Goal: Task Accomplishment & Management: Use online tool/utility

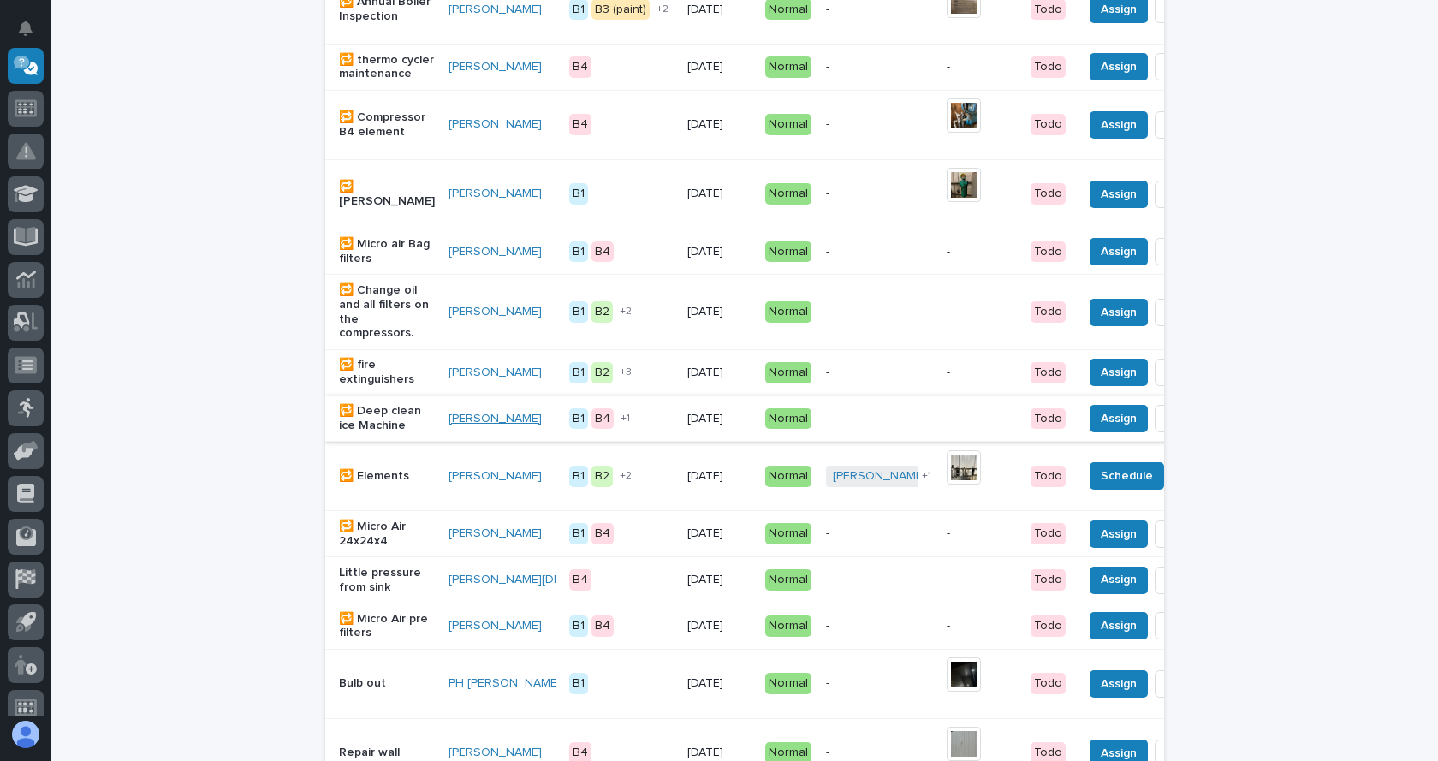
scroll to position [358, 0]
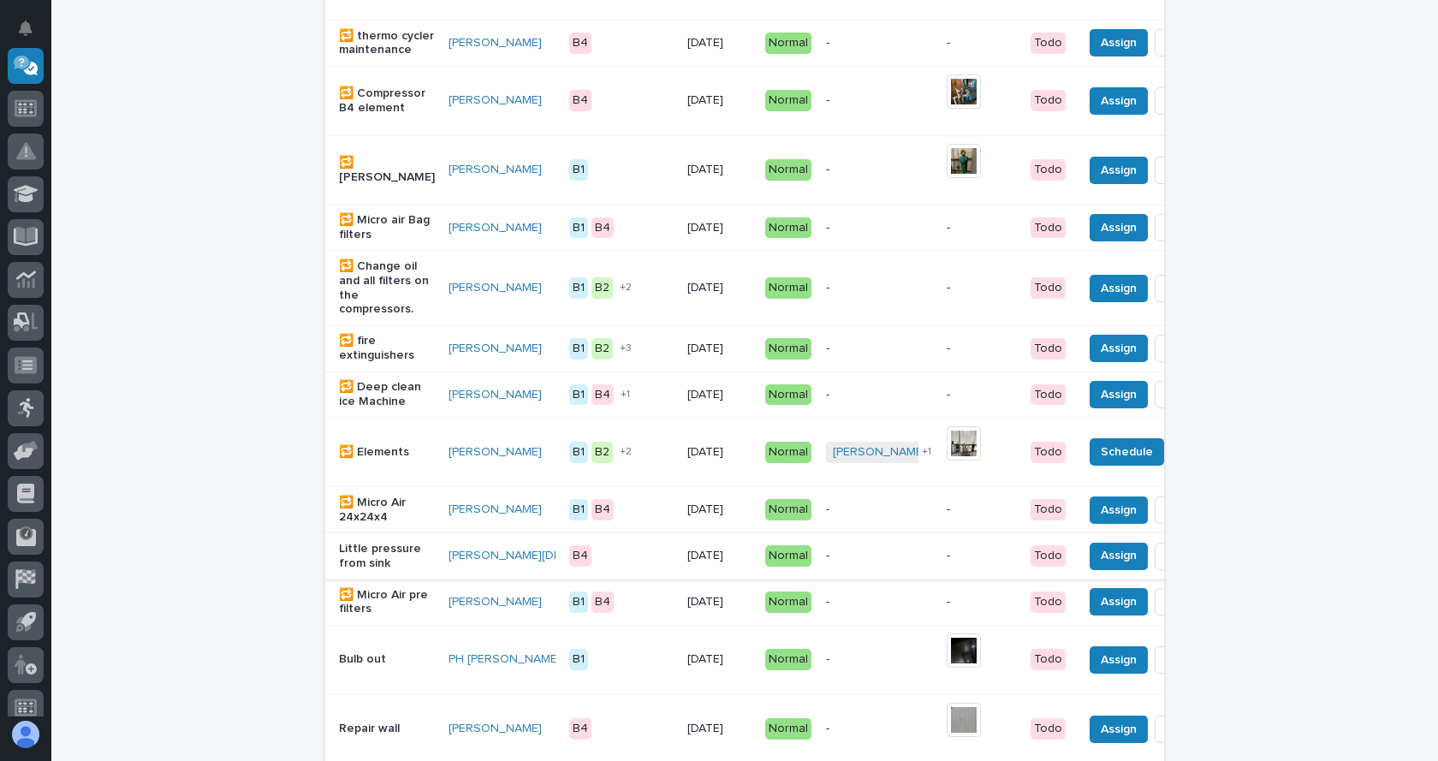
click at [1170, 566] on span "Done" at bounding box center [1185, 555] width 31 height 21
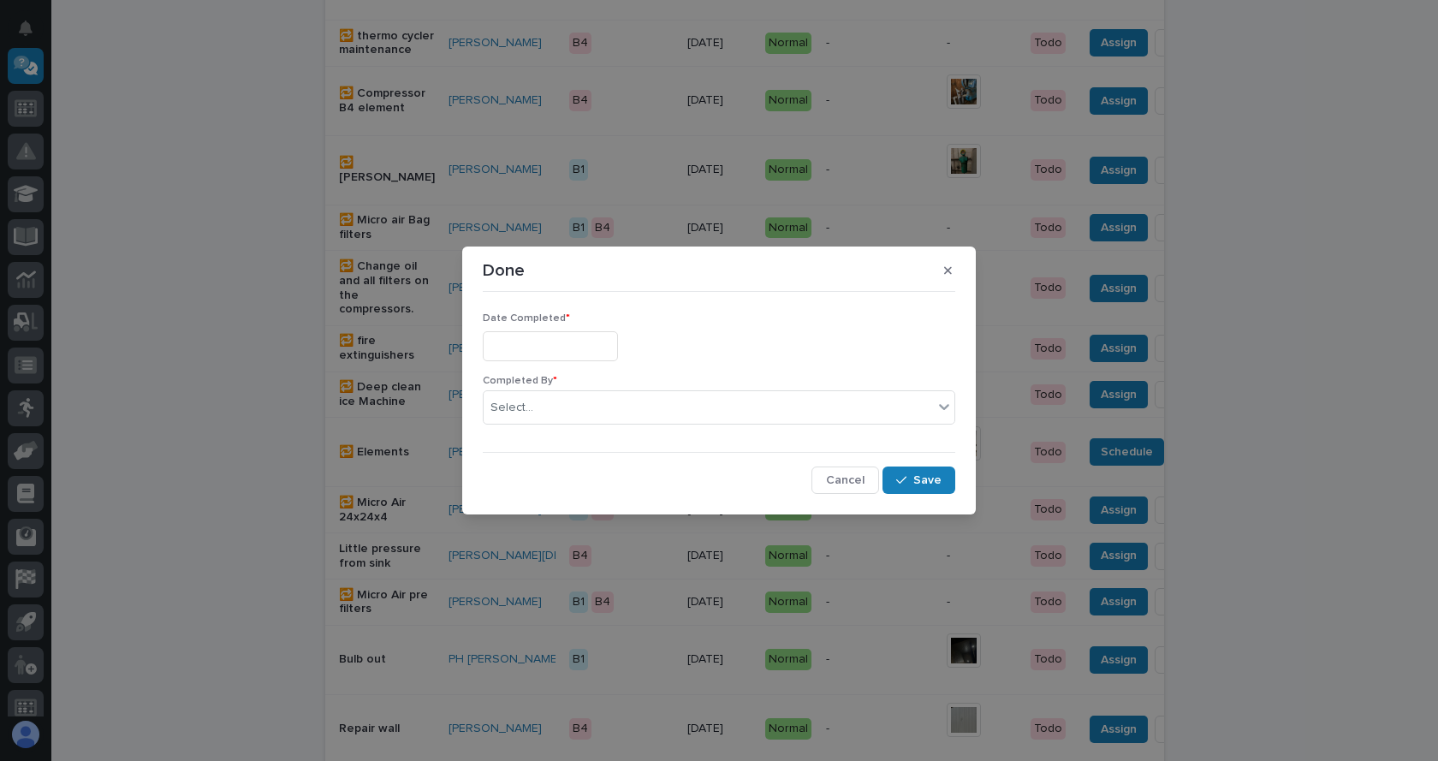
click at [601, 346] on input "text" at bounding box center [550, 346] width 135 height 30
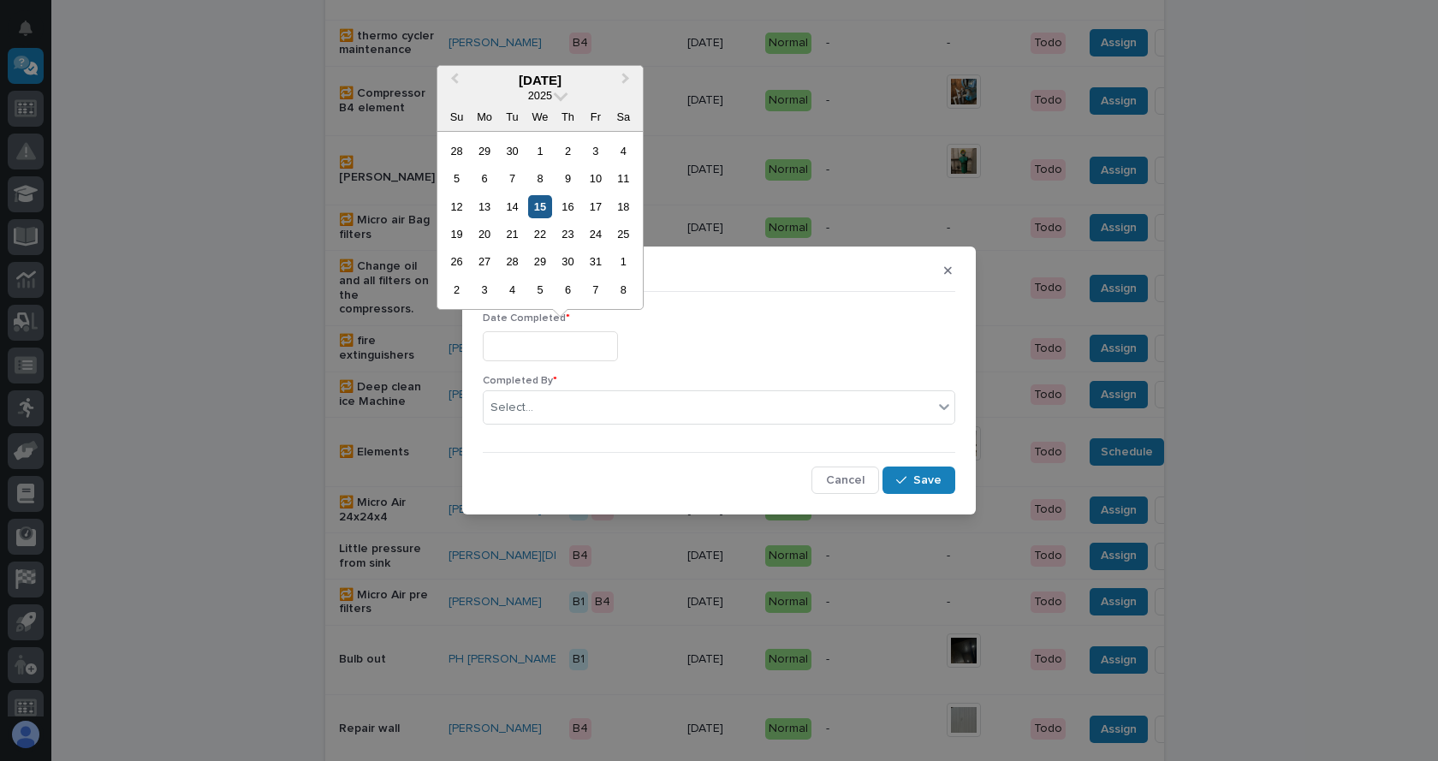
click at [545, 209] on div "15" at bounding box center [539, 206] width 23 height 23
type input "**********"
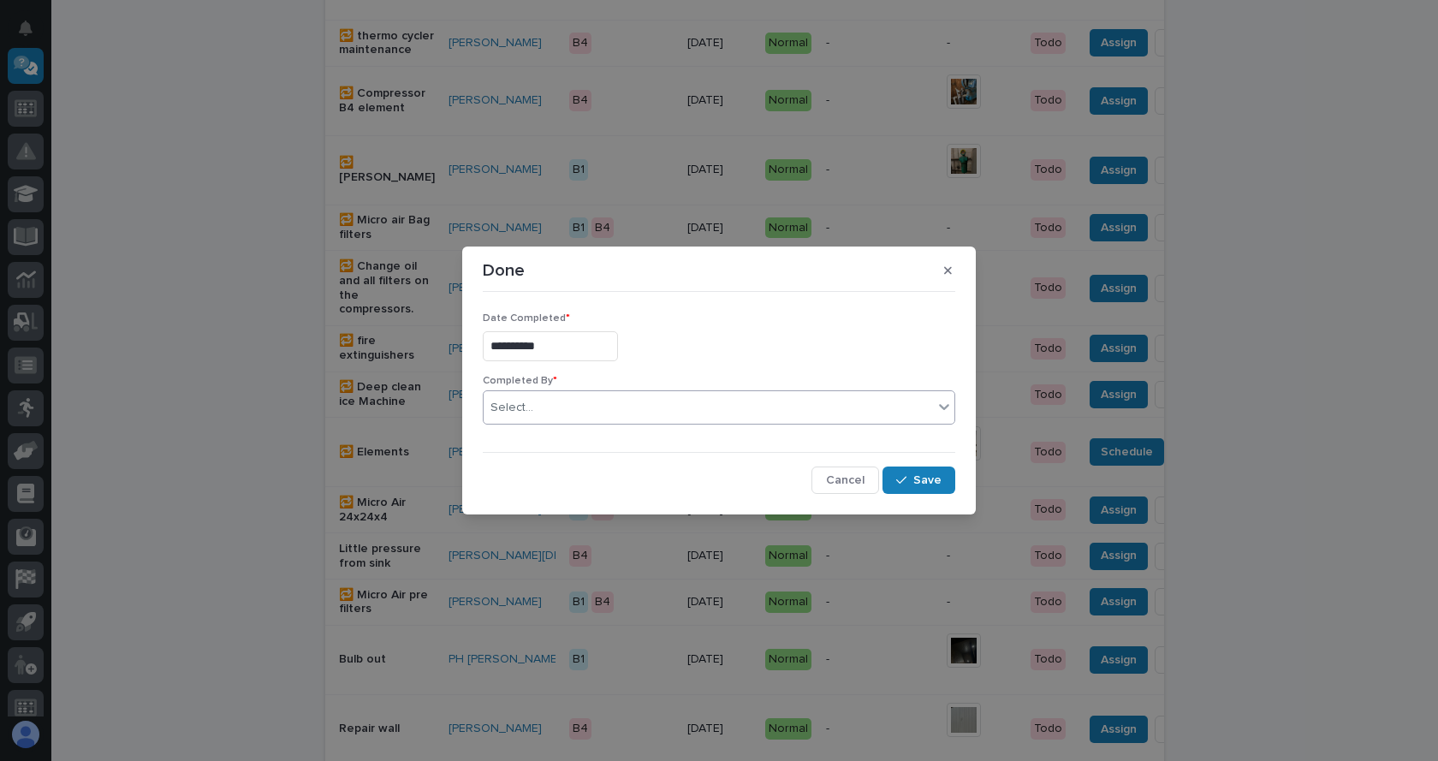
click at [587, 413] on div "Select..." at bounding box center [709, 408] width 450 height 28
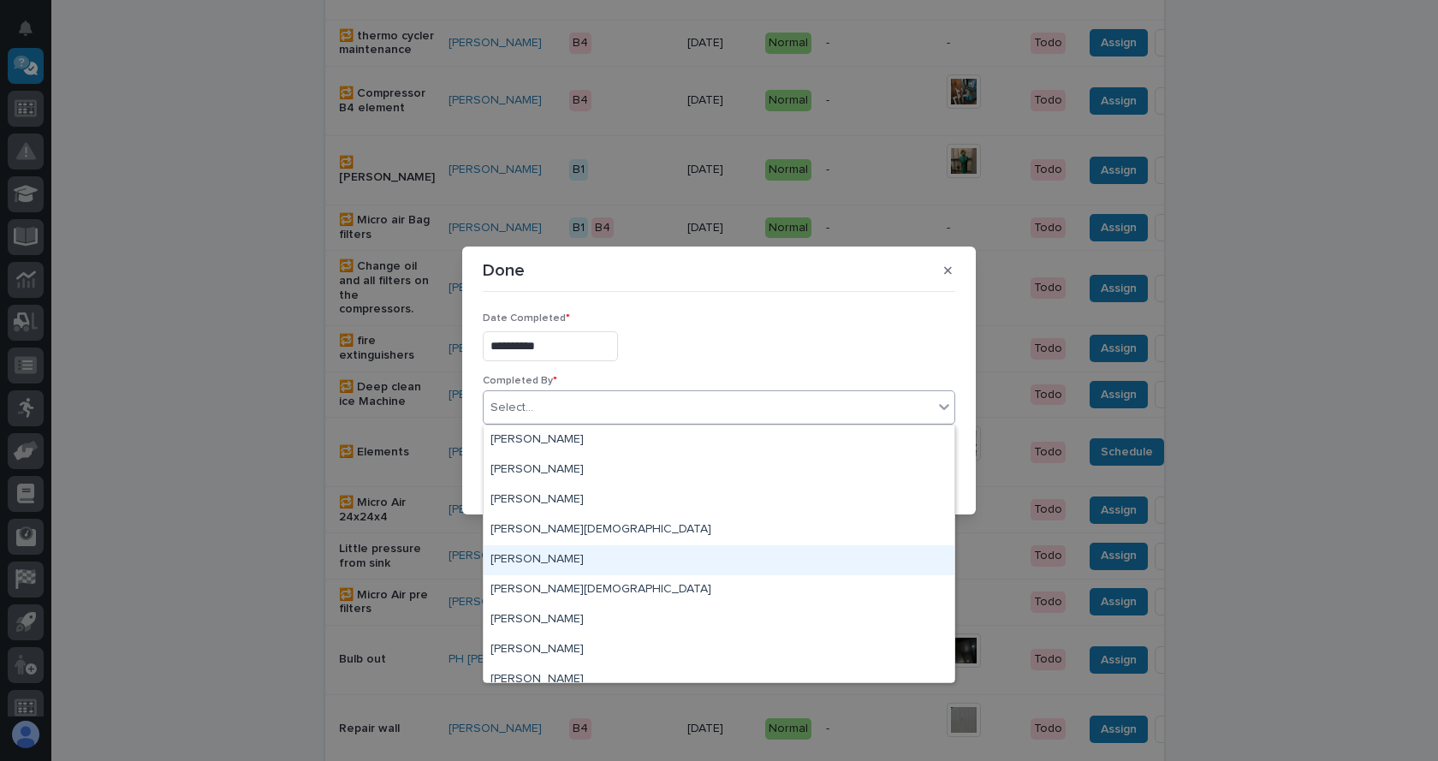
click at [539, 557] on div "[PERSON_NAME]" at bounding box center [719, 560] width 471 height 30
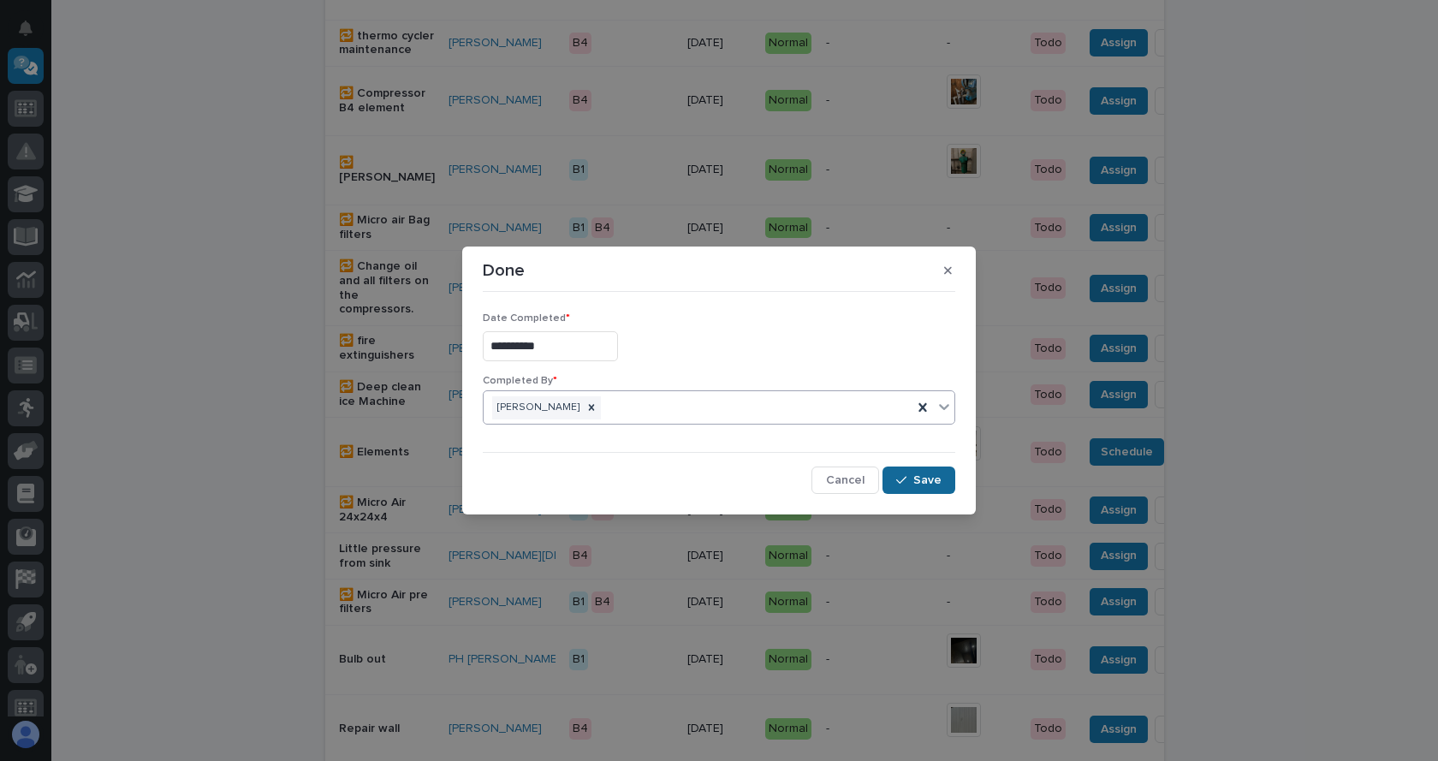
click at [920, 480] on span "Save" at bounding box center [928, 480] width 28 height 15
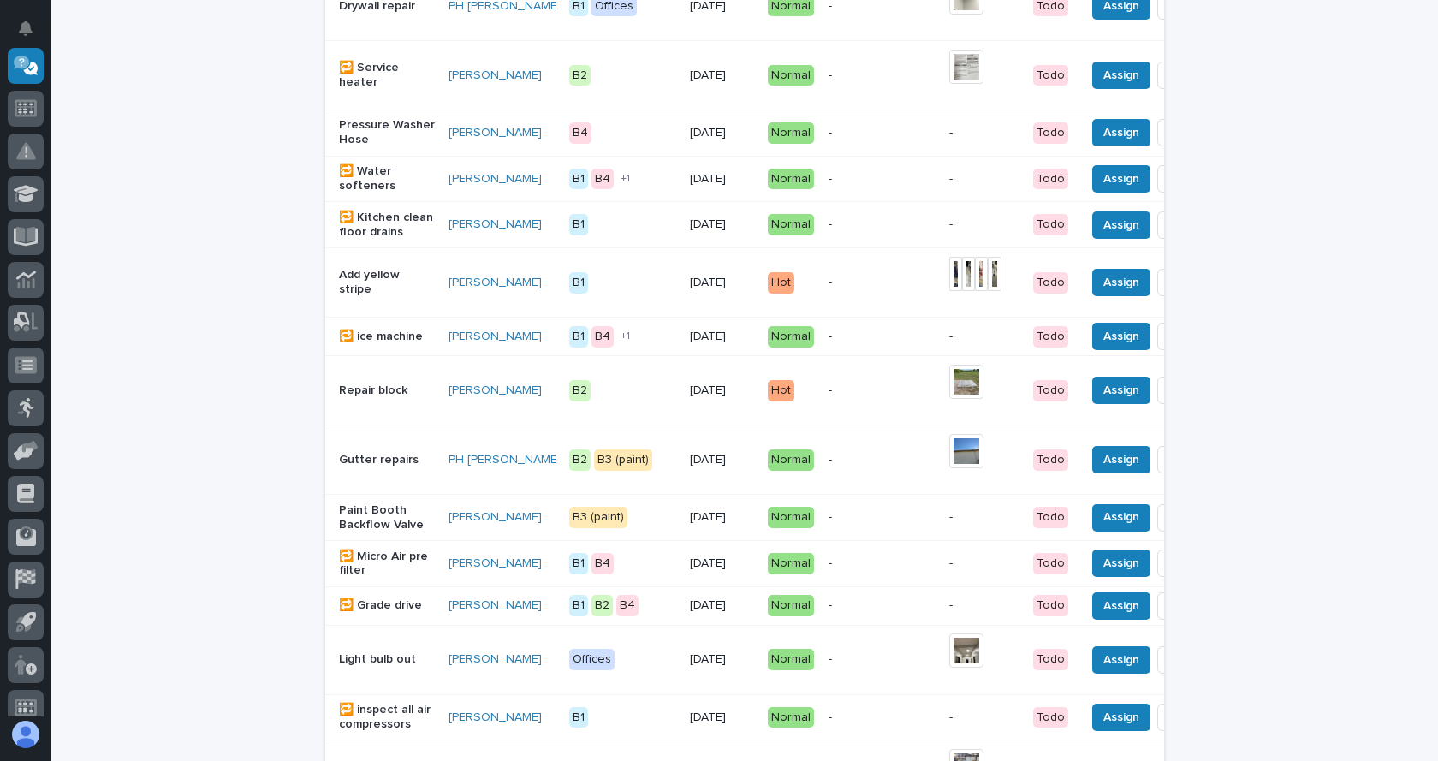
scroll to position [1214, 0]
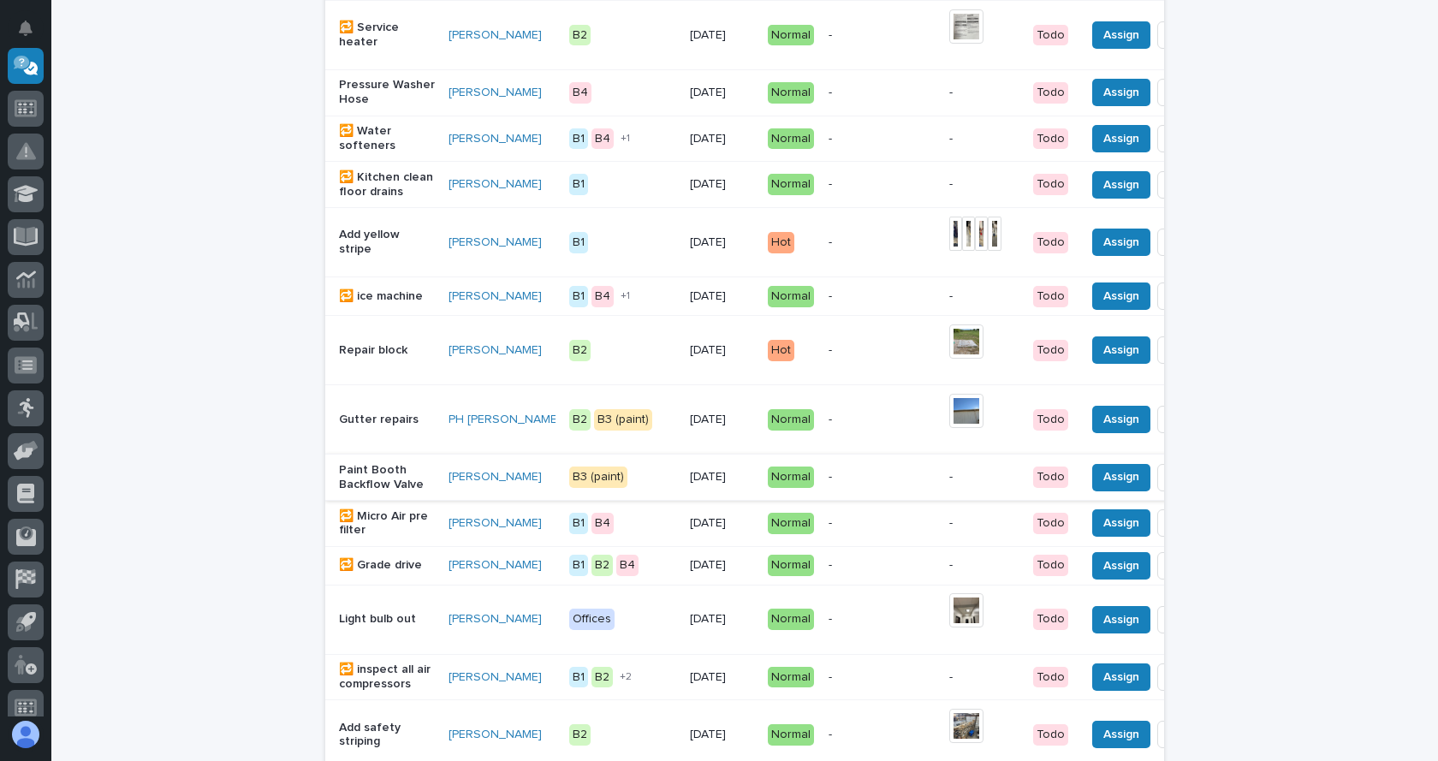
click at [1172, 487] on span "Done" at bounding box center [1187, 477] width 31 height 21
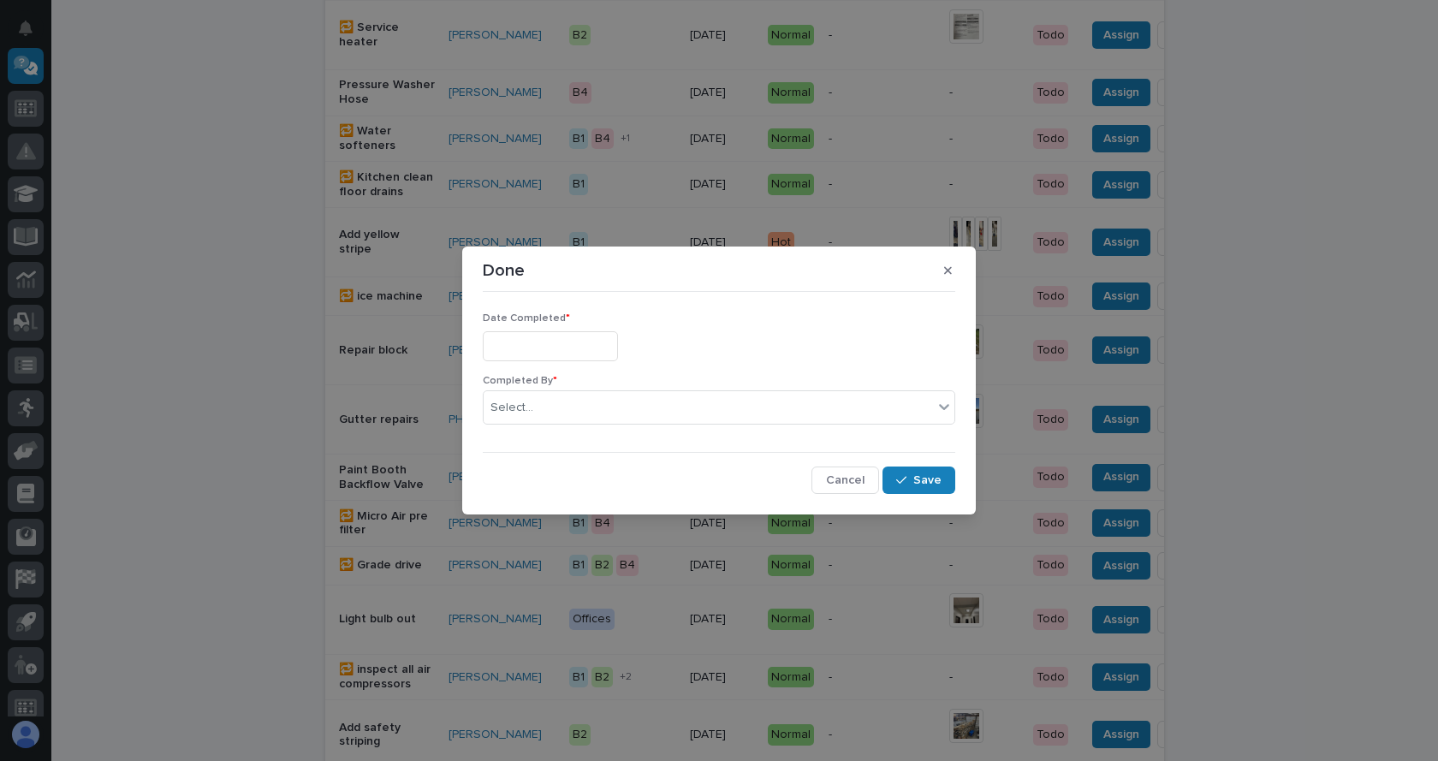
click at [530, 355] on input "text" at bounding box center [550, 346] width 135 height 30
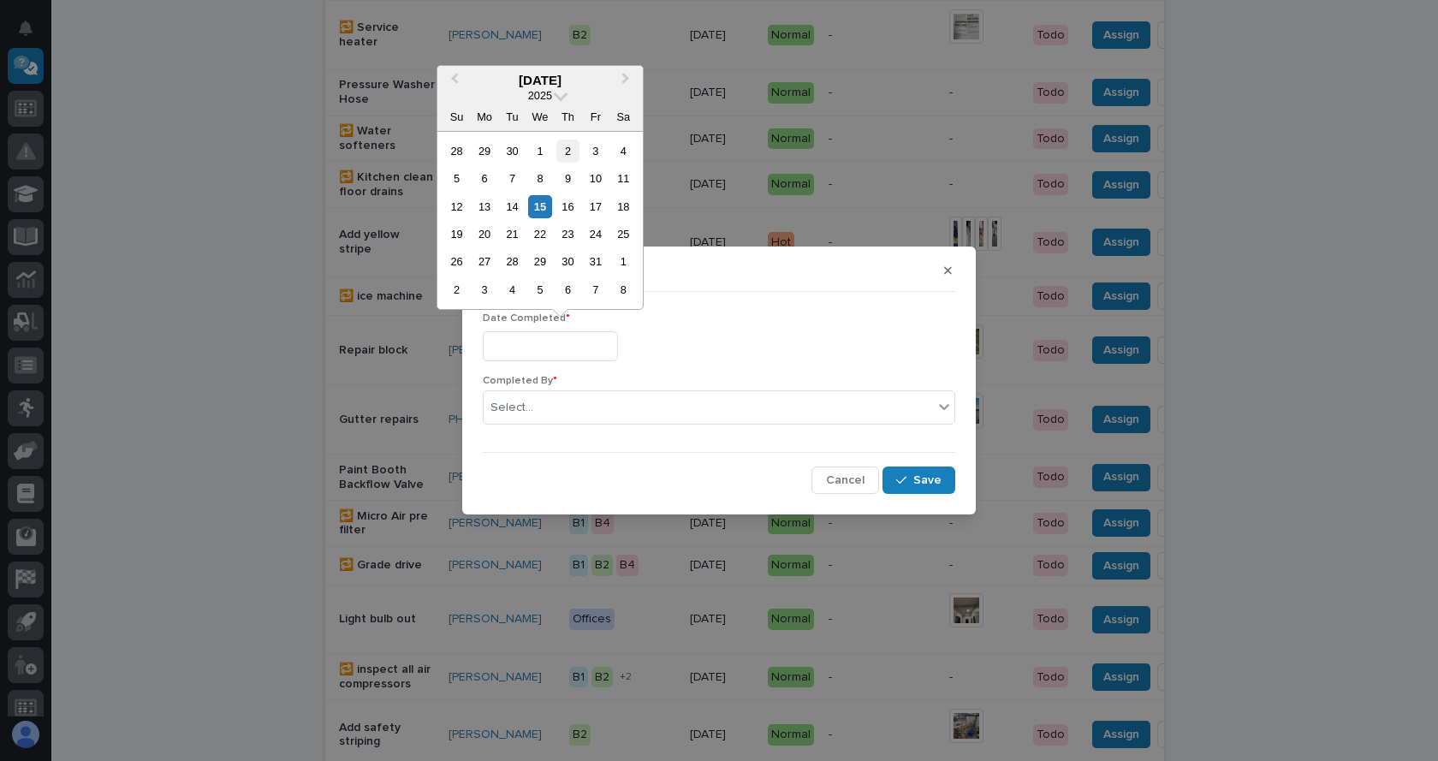
click at [568, 147] on div "2" at bounding box center [568, 151] width 23 height 23
type input "**********"
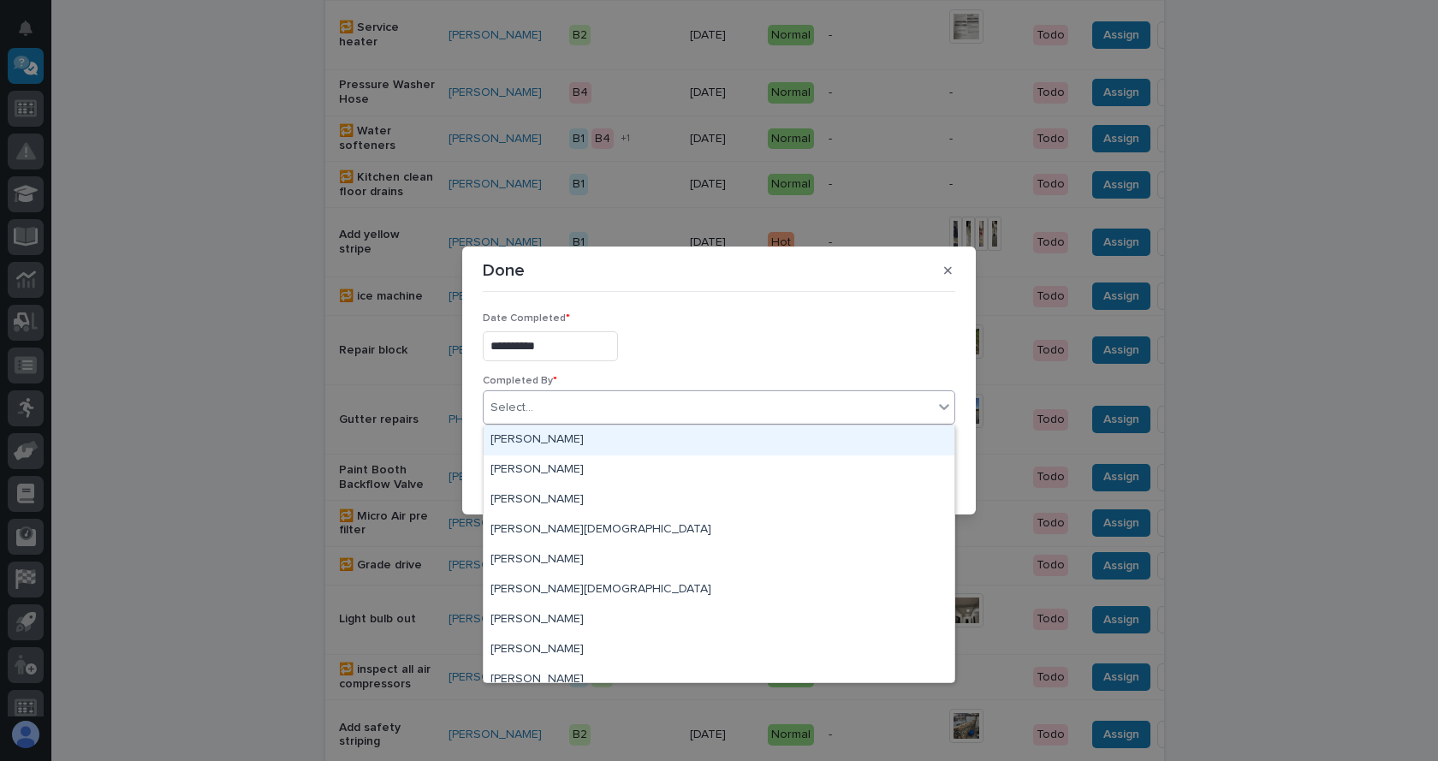
click at [652, 405] on div "Select..." at bounding box center [709, 408] width 450 height 28
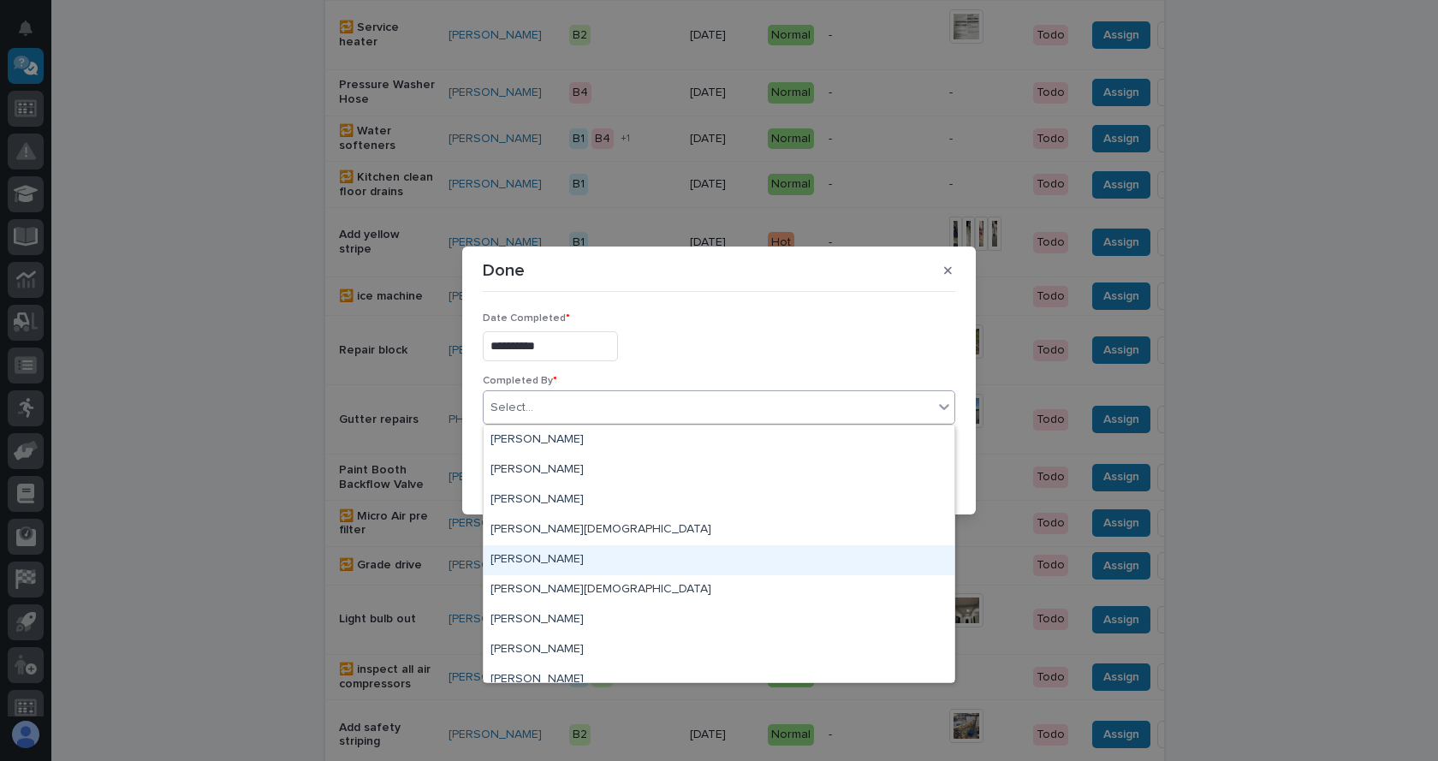
click at [563, 557] on div "[PERSON_NAME]" at bounding box center [719, 560] width 471 height 30
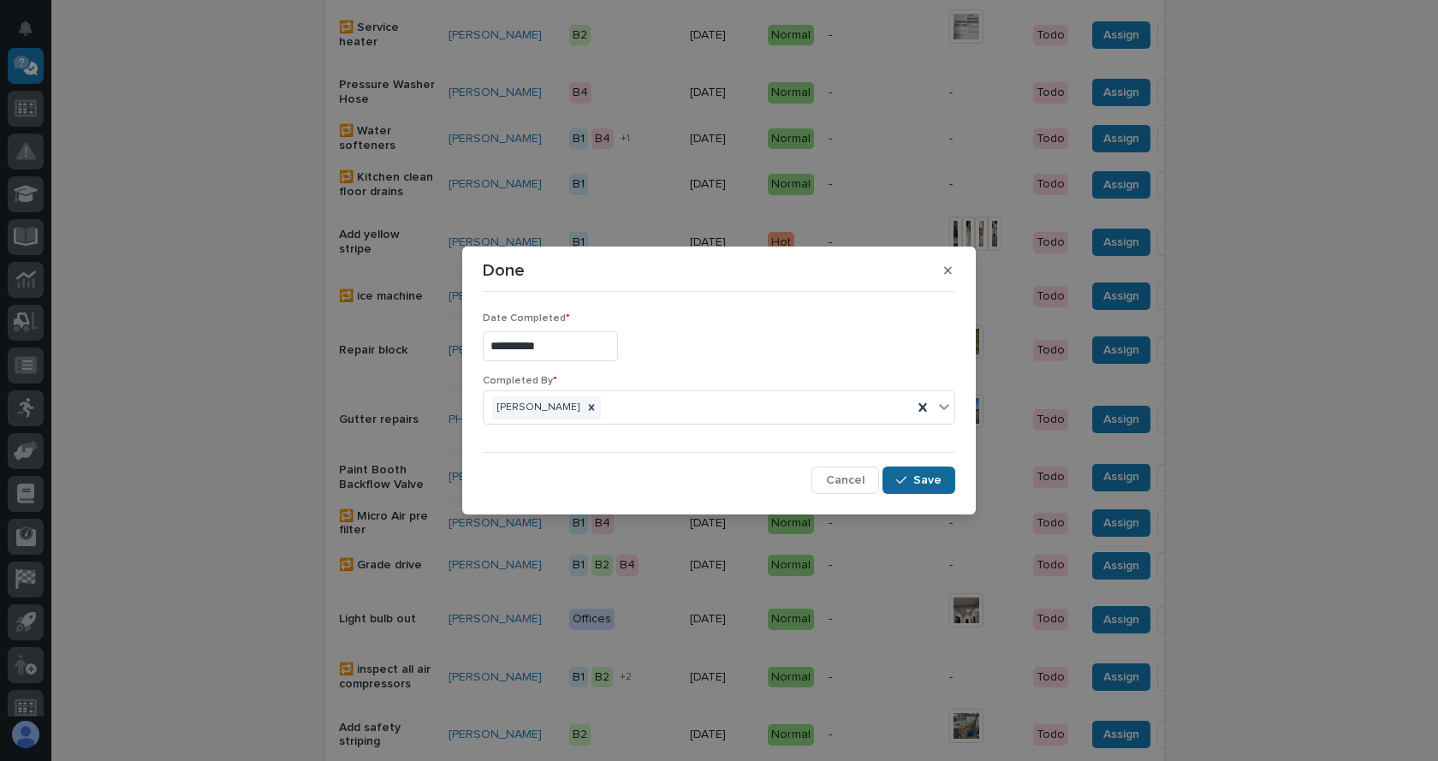
click at [922, 472] on button "Save" at bounding box center [919, 480] width 73 height 27
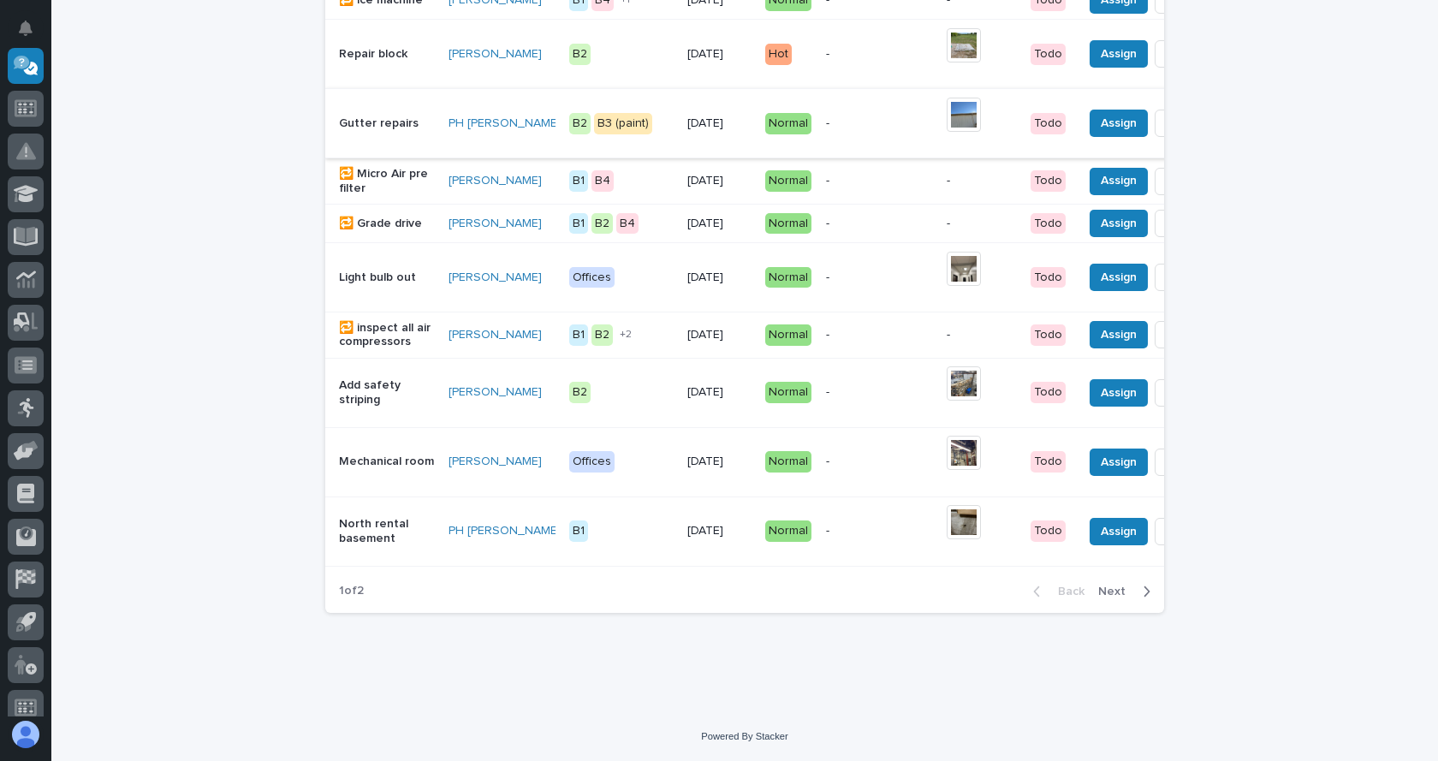
scroll to position [1592, 0]
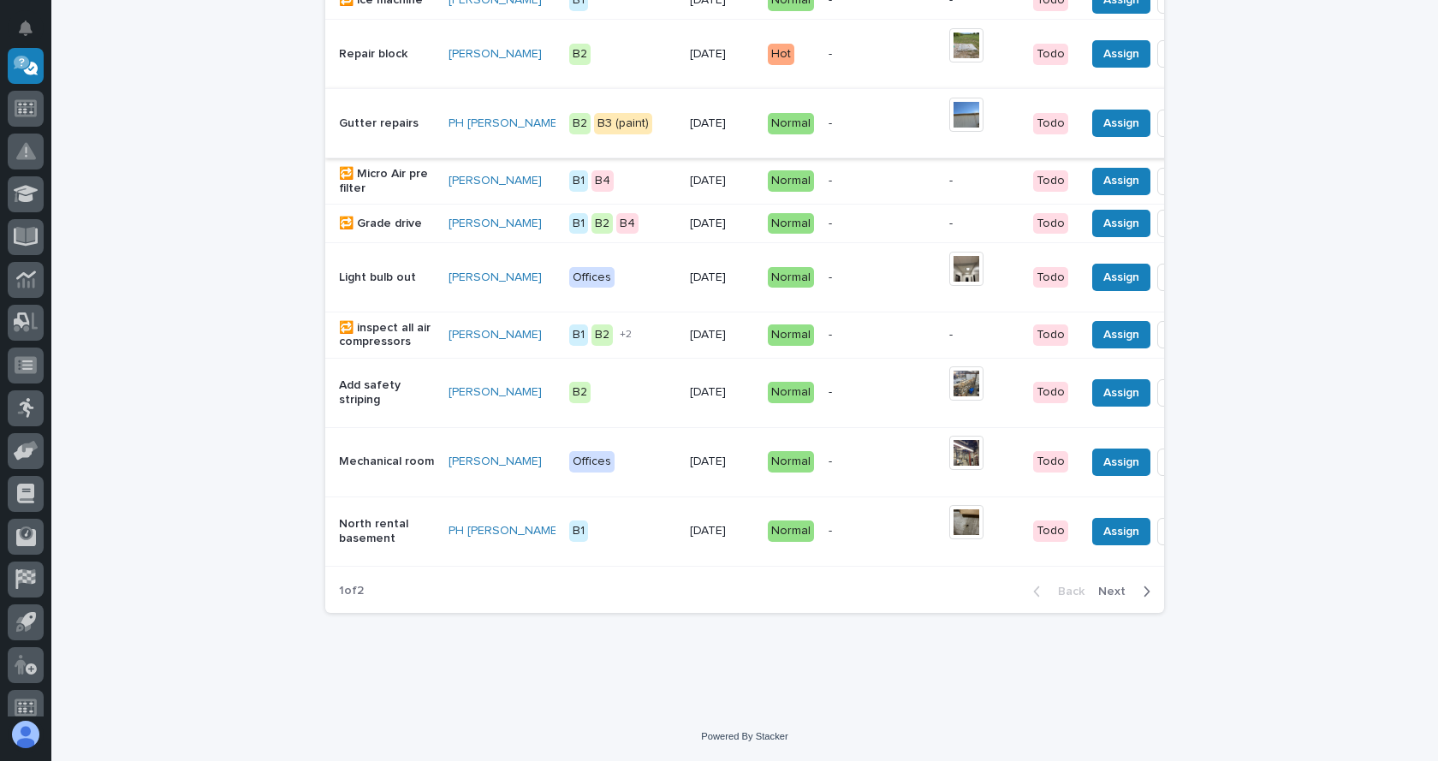
click at [1118, 595] on span "Next" at bounding box center [1118, 591] width 38 height 15
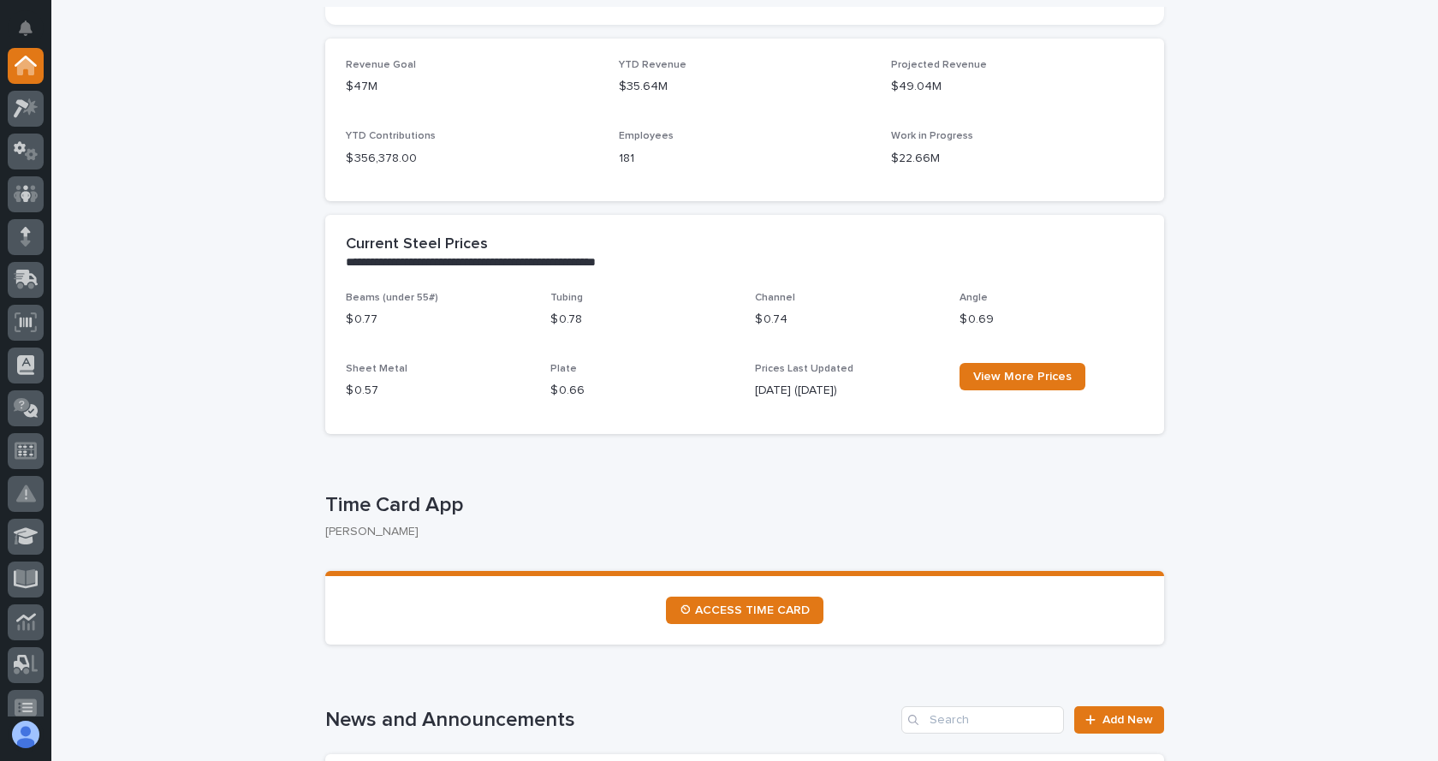
scroll to position [514, 0]
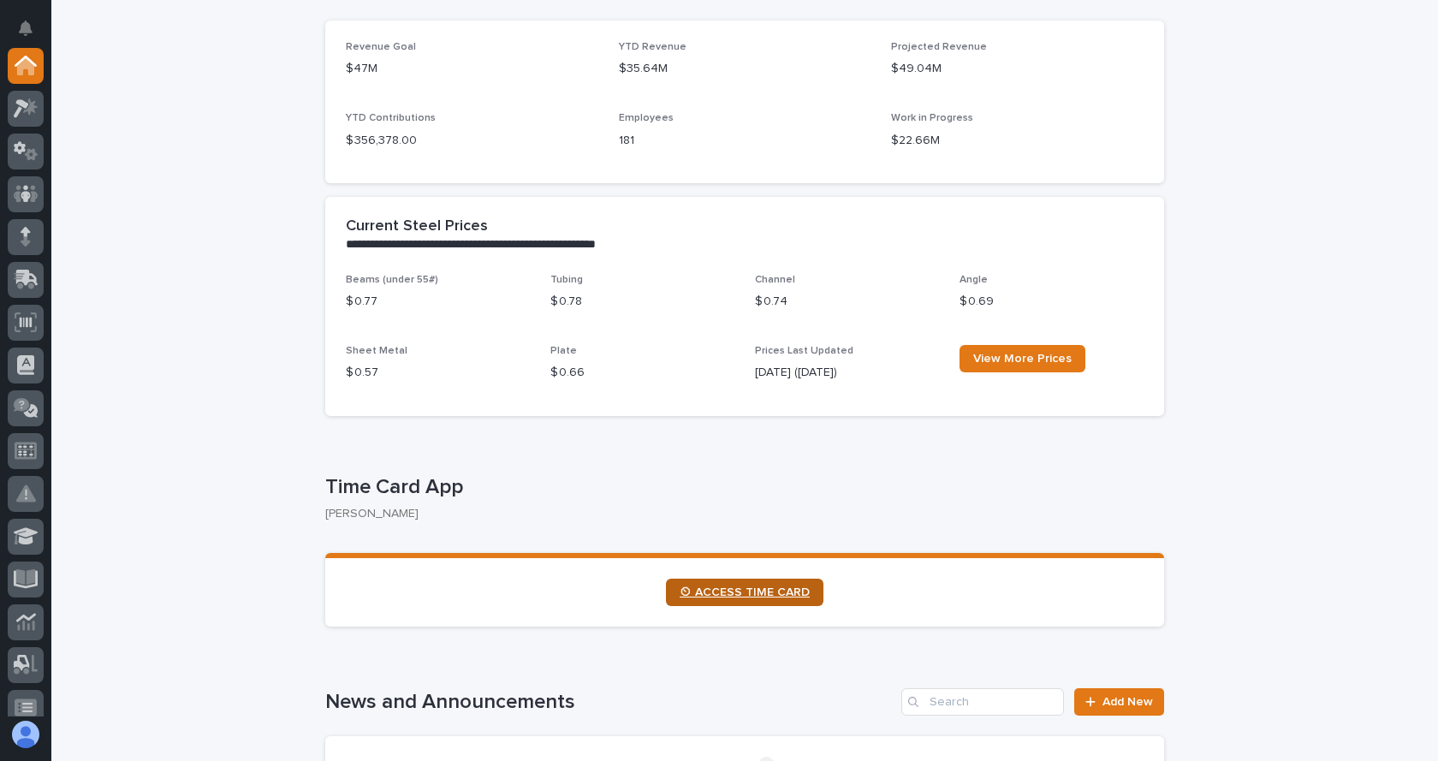
click at [717, 586] on link "⏲ ACCESS TIME CARD" at bounding box center [745, 592] width 158 height 27
